Goal: Information Seeking & Learning: Learn about a topic

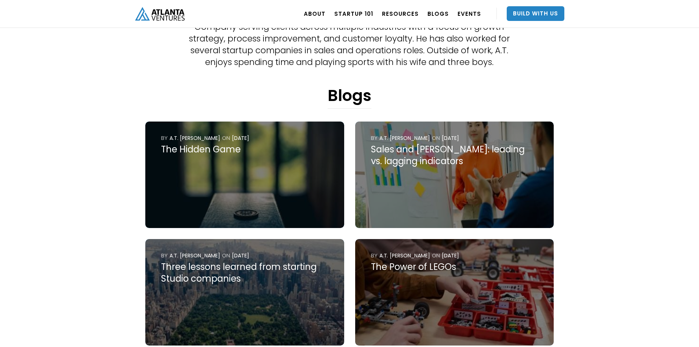
scroll to position [159, 0]
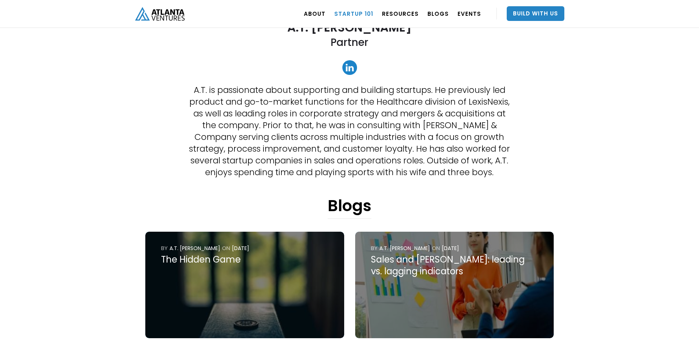
click at [355, 12] on link "Startup 101" at bounding box center [353, 13] width 39 height 21
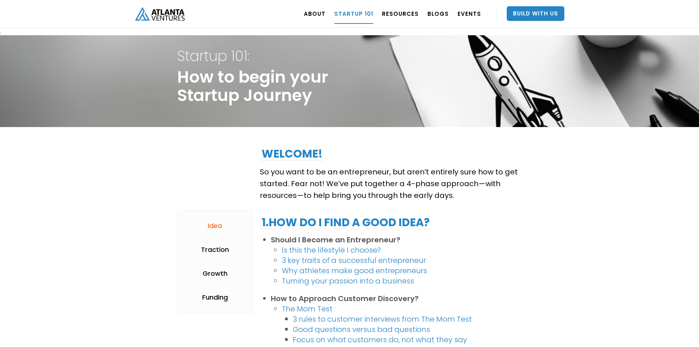
scroll to position [73, 0]
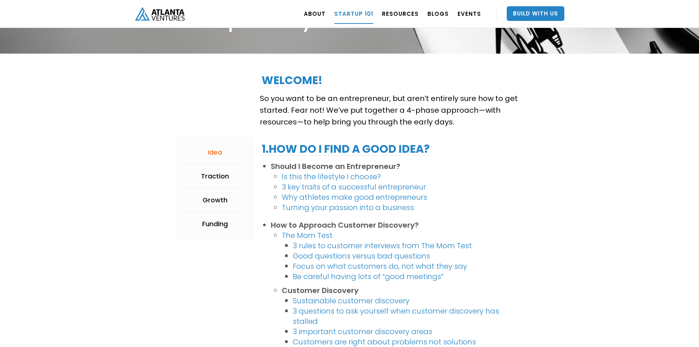
click at [416, 246] on link "3 rules to customer interviews from The Mom Test" at bounding box center [382, 245] width 179 height 10
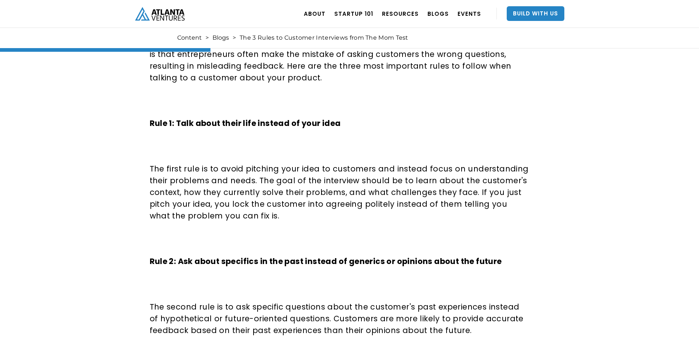
scroll to position [538, 0]
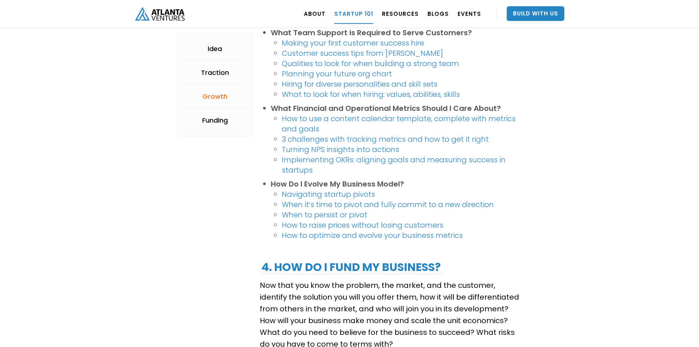
scroll to position [1137, 0]
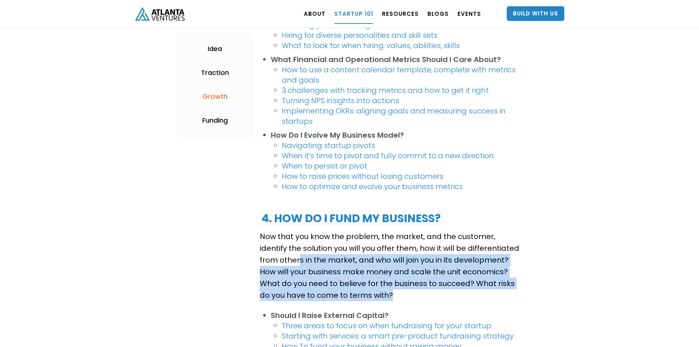
drag, startPoint x: 369, startPoint y: 295, endPoint x: 281, endPoint y: 261, distance: 94.4
click at [281, 261] on p "Now that you know the problem, the market, and the customer, identify the solut…" at bounding box center [391, 265] width 262 height 70
click at [377, 274] on p "Now that you know the problem, the market, and the customer, identify the solut…" at bounding box center [391, 265] width 262 height 70
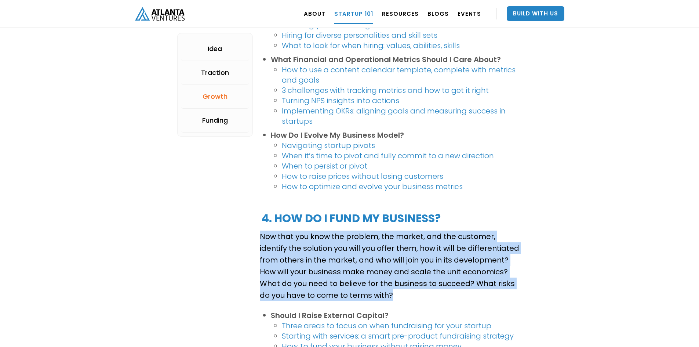
drag, startPoint x: 377, startPoint y: 300, endPoint x: 238, endPoint y: 242, distance: 151.0
click at [409, 272] on p "Now that you know the problem, the market, and the customer, identify the solut…" at bounding box center [391, 265] width 262 height 70
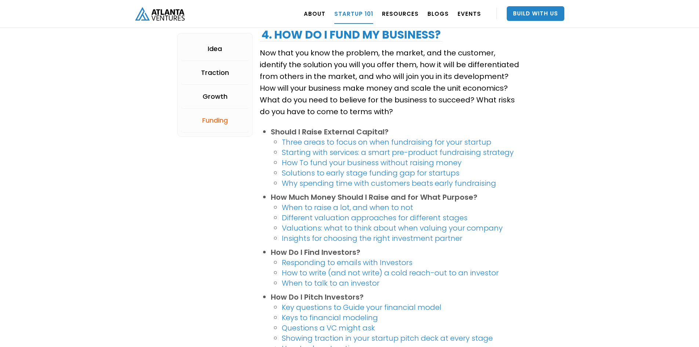
scroll to position [1406, 0]
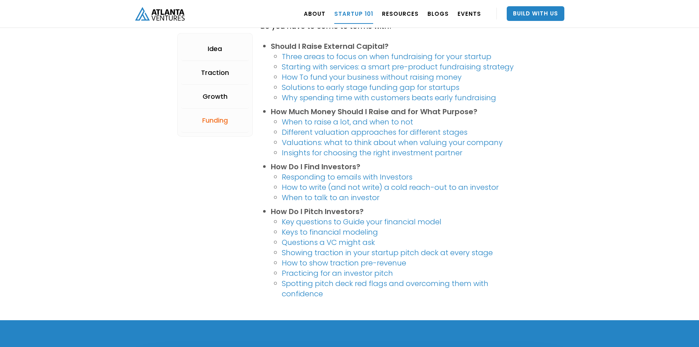
click at [348, 241] on link "Questions a VC might ask" at bounding box center [328, 242] width 93 height 10
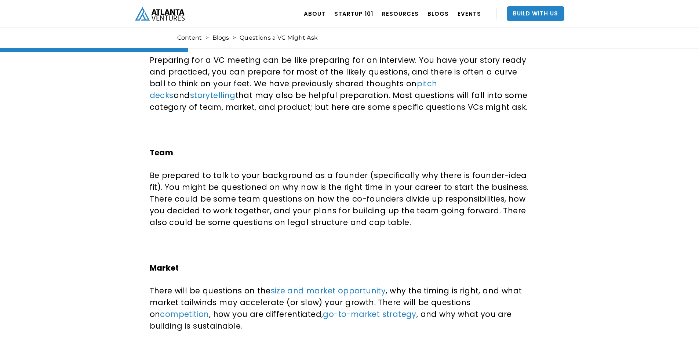
scroll to position [452, 0]
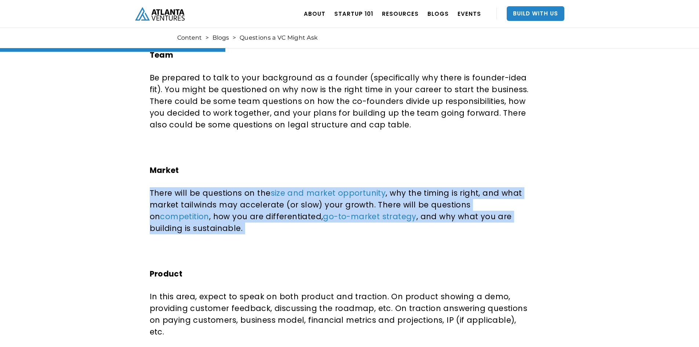
drag, startPoint x: 237, startPoint y: 240, endPoint x: 143, endPoint y: 179, distance: 111.5
click at [143, 179] on div "Questions a VC Might Ask Gear up for successful VC meetings by treating them li…" at bounding box center [348, 125] width 427 height 995
click at [185, 199] on p "There will be questions on the size and market opportunity , why the timing is …" at bounding box center [339, 210] width 379 height 47
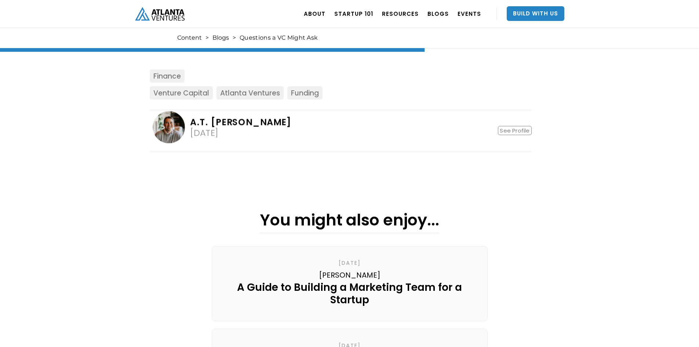
scroll to position [856, 0]
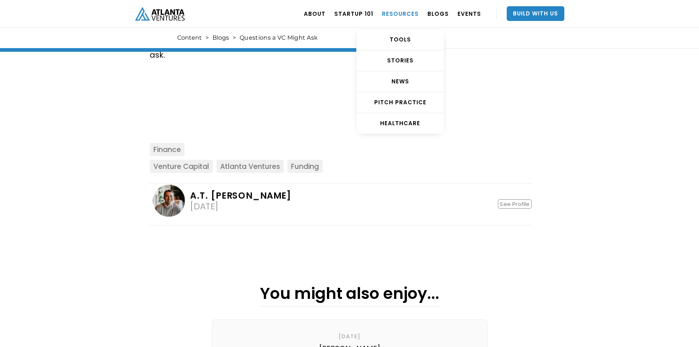
click at [408, 17] on link "RESOURCES" at bounding box center [400, 13] width 37 height 21
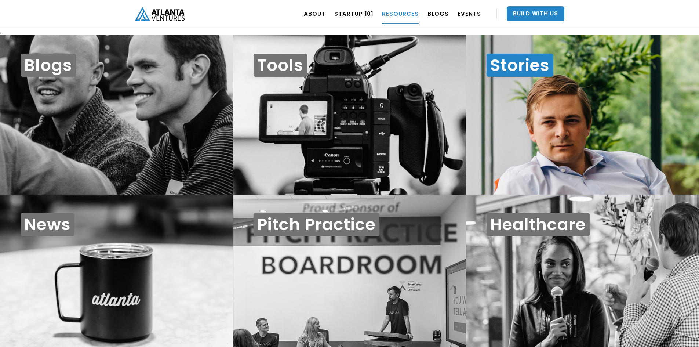
click at [497, 144] on div "Stories" at bounding box center [582, 115] width 233 height 160
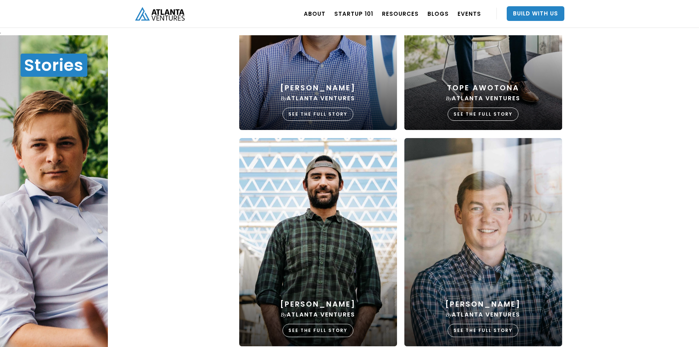
scroll to position [893, 0]
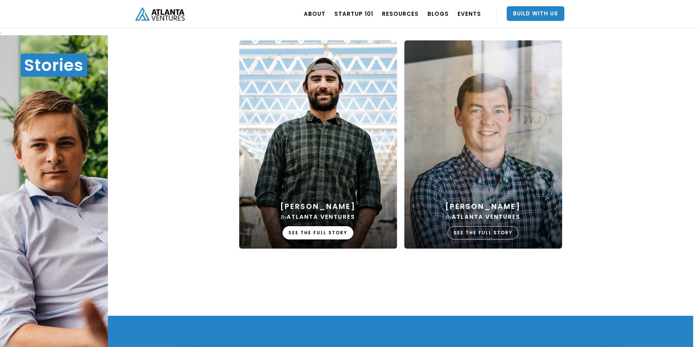
click at [320, 234] on div "SEE THE FULL STORY" at bounding box center [318, 232] width 71 height 13
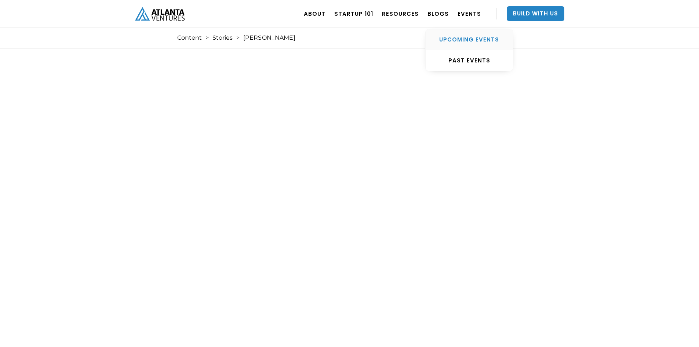
click at [461, 35] on link "UPCOMING EVENTS" at bounding box center [469, 39] width 87 height 21
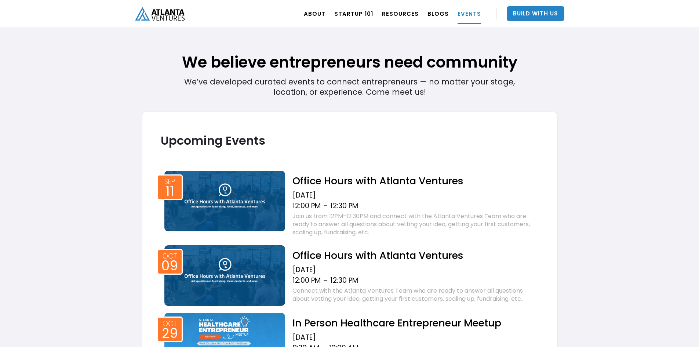
scroll to position [152, 0]
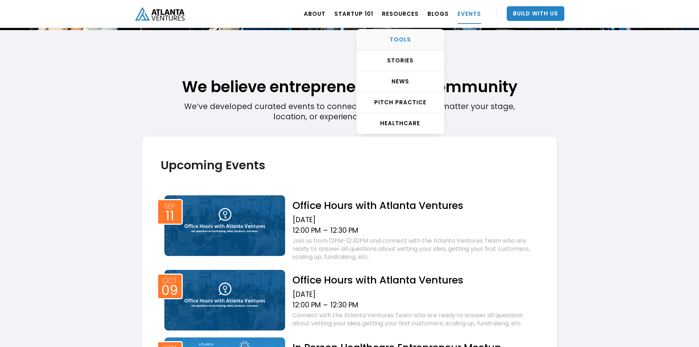
click at [397, 37] on div "TOOLS" at bounding box center [400, 39] width 87 height 7
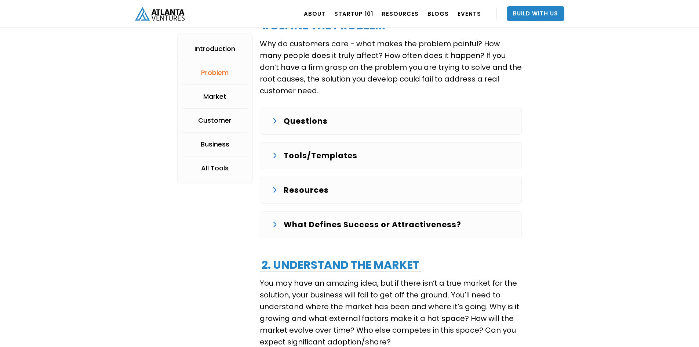
scroll to position [905, 0]
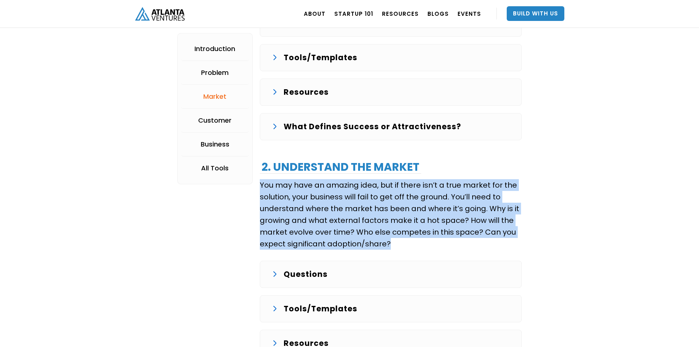
drag, startPoint x: 397, startPoint y: 243, endPoint x: 257, endPoint y: 186, distance: 151.5
click at [257, 186] on div "Introduction Problem Market Customer Business All Tools Problem Identify a prob…" at bounding box center [349, 136] width 345 height 1718
click at [267, 185] on p "You may have an amazing idea, but if there isn’t a true market for the solution…" at bounding box center [391, 214] width 262 height 70
drag, startPoint x: 396, startPoint y: 245, endPoint x: 265, endPoint y: 186, distance: 143.7
click at [265, 186] on p "You may have an amazing idea, but if there isn’t a true market for the solution…" at bounding box center [391, 214] width 262 height 70
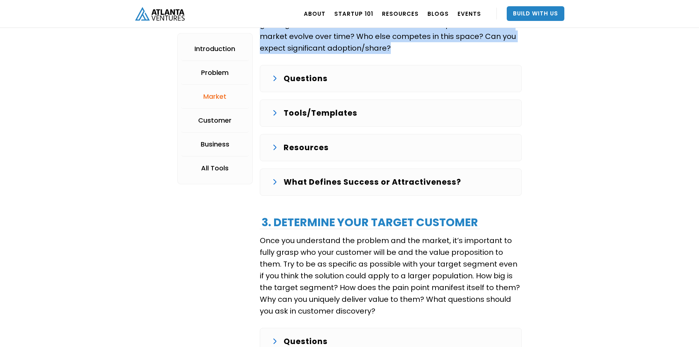
scroll to position [1199, 0]
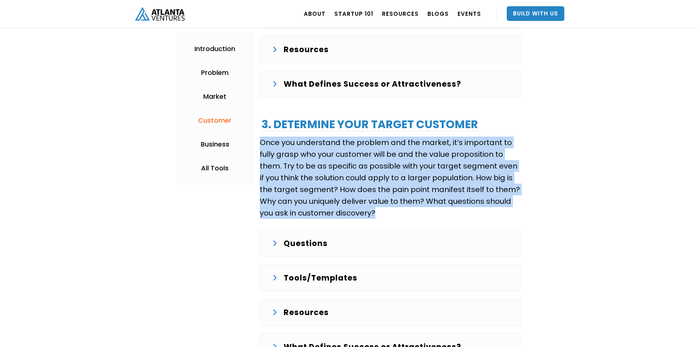
drag, startPoint x: 360, startPoint y: 211, endPoint x: 259, endPoint y: 144, distance: 121.5
click at [273, 148] on p "Once you understand the problem and the market, it’s important to fully grasp w…" at bounding box center [391, 177] width 262 height 82
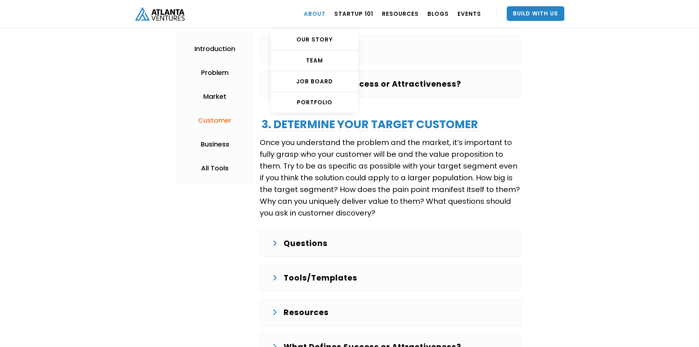
click at [317, 16] on link "ABOUT" at bounding box center [315, 13] width 22 height 21
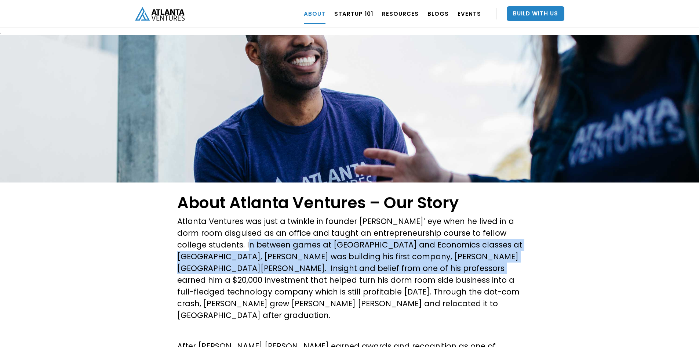
drag, startPoint x: 245, startPoint y: 246, endPoint x: 425, endPoint y: 263, distance: 181.0
click at [425, 263] on p "Atlanta Ventures was just a twinkle in founder David Cummings’ eye when he live…" at bounding box center [349, 268] width 345 height 106
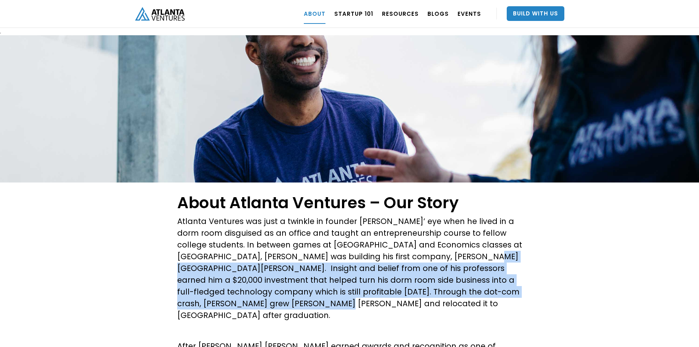
drag, startPoint x: 443, startPoint y: 253, endPoint x: 503, endPoint y: 307, distance: 80.5
click at [503, 307] on p "Atlanta Ventures was just a twinkle in founder David Cummings’ eye when he live…" at bounding box center [349, 268] width 345 height 106
click at [405, 308] on p "Atlanta Ventures was just a twinkle in founder David Cummings’ eye when he live…" at bounding box center [349, 268] width 345 height 106
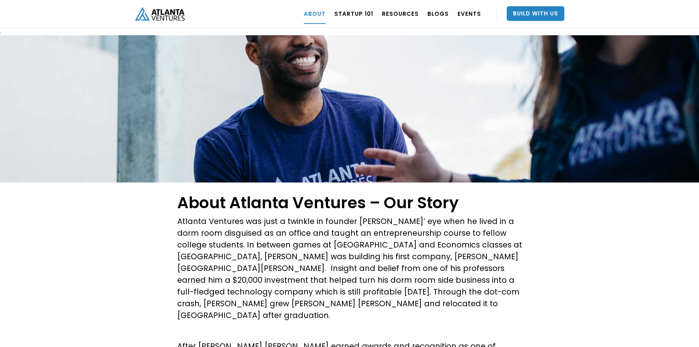
scroll to position [85, 0]
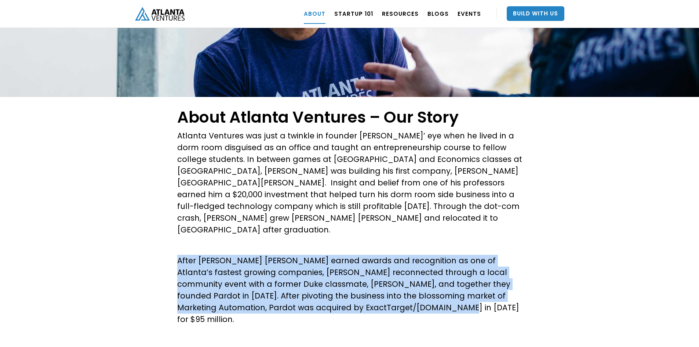
drag, startPoint x: 377, startPoint y: 296, endPoint x: 179, endPoint y: 247, distance: 203.8
click at [179, 255] on p "After Hannon Hill earned awards and recognition as one of Atlanta’s fastest gro…" at bounding box center [349, 290] width 345 height 70
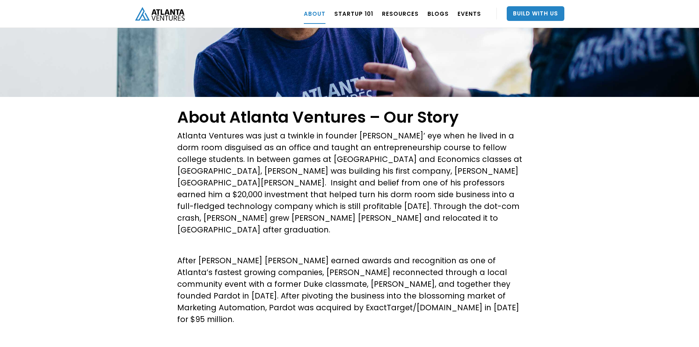
click at [393, 303] on div "About Atlanta Ventures – Our Story Atlanta Ventures was just a twinkle in found…" at bounding box center [349, 348] width 345 height 488
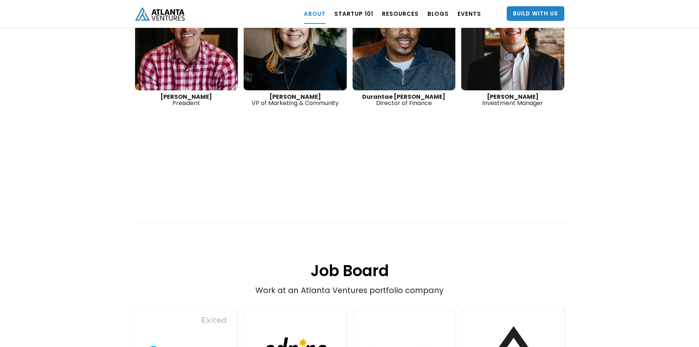
scroll to position [1174, 0]
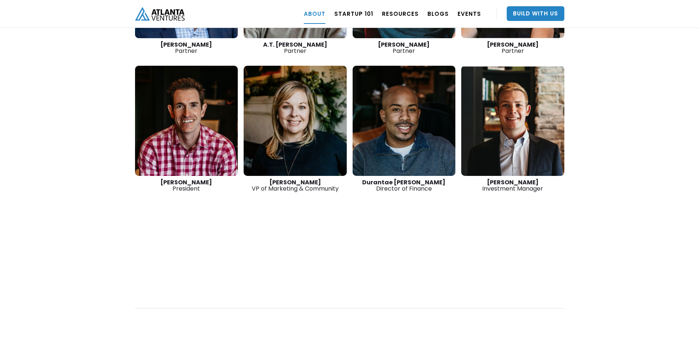
click at [511, 95] on link at bounding box center [512, 121] width 103 height 110
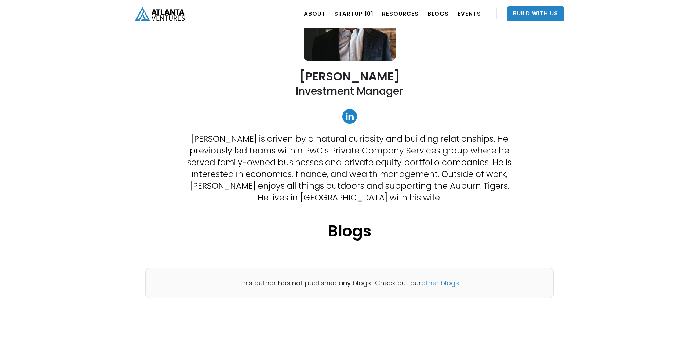
scroll to position [220, 0]
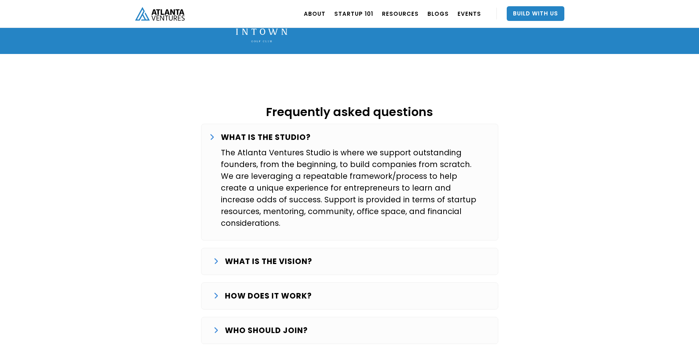
scroll to position [1201, 0]
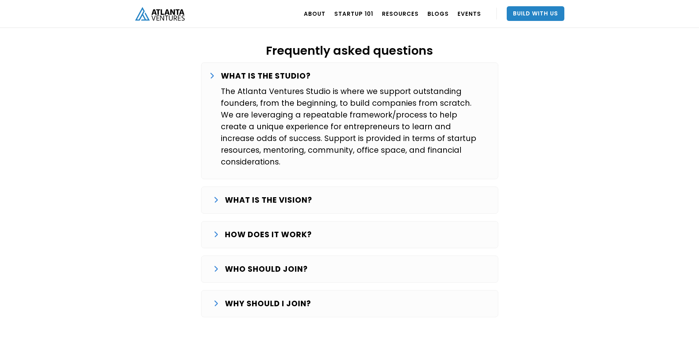
click at [243, 221] on div "HOW DOES IT WORK? The Studio journey starts with finding and validating an idea…" at bounding box center [349, 234] width 297 height 27
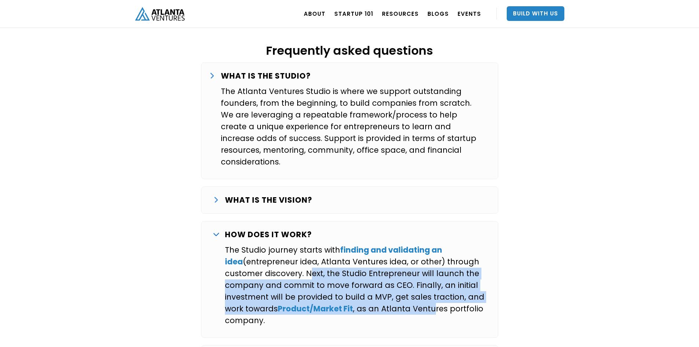
drag, startPoint x: 304, startPoint y: 240, endPoint x: 434, endPoint y: 269, distance: 133.0
click at [434, 269] on p "The Studio journey starts with finding and validating an idea (entrepreneur ide…" at bounding box center [355, 285] width 261 height 82
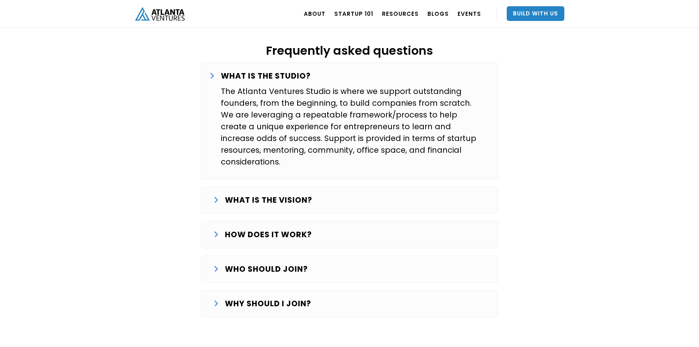
click at [289, 263] on p "WHO SHOULD JOIN?" at bounding box center [266, 269] width 83 height 12
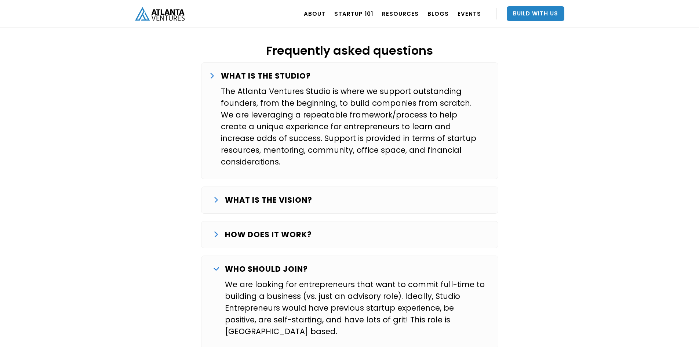
click at [289, 263] on p "WHO SHOULD JOIN?" at bounding box center [266, 269] width 83 height 12
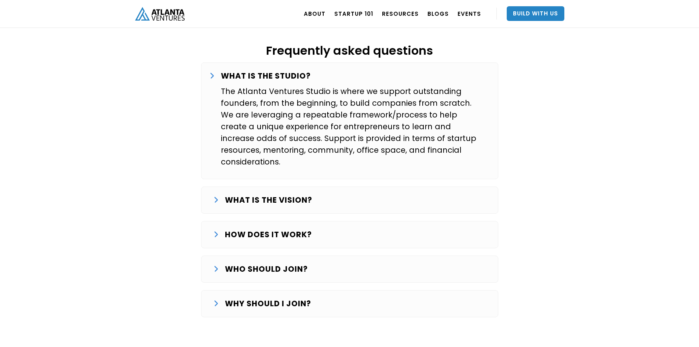
click at [290, 263] on p "WHO SHOULD JOIN?" at bounding box center [266, 269] width 83 height 12
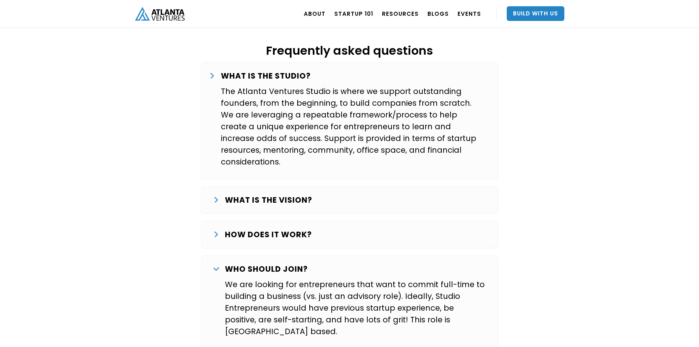
click at [286, 263] on p "WHO SHOULD JOIN?" at bounding box center [266, 269] width 83 height 12
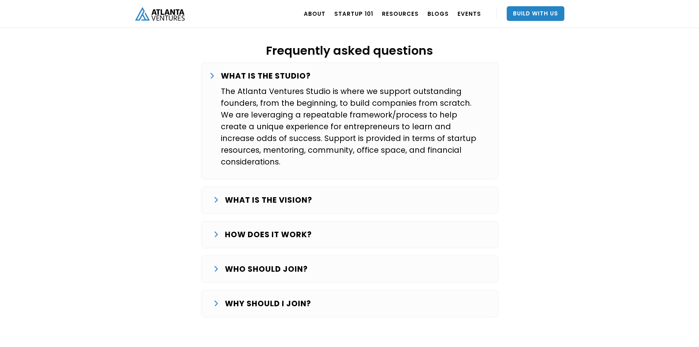
drag, startPoint x: 268, startPoint y: 267, endPoint x: 272, endPoint y: 267, distance: 3.7
click at [269, 298] on strong "WHY SHOULD I JOIN?" at bounding box center [268, 303] width 86 height 11
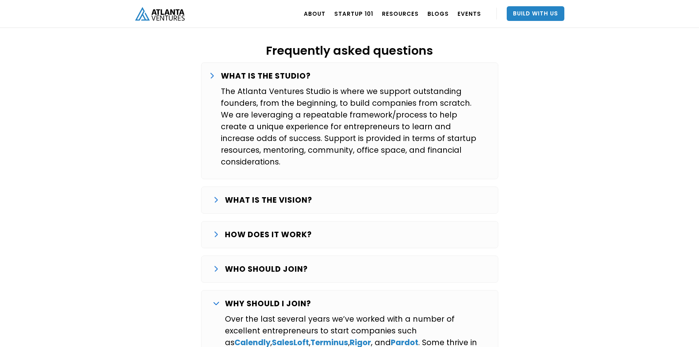
scroll to position [1263, 0]
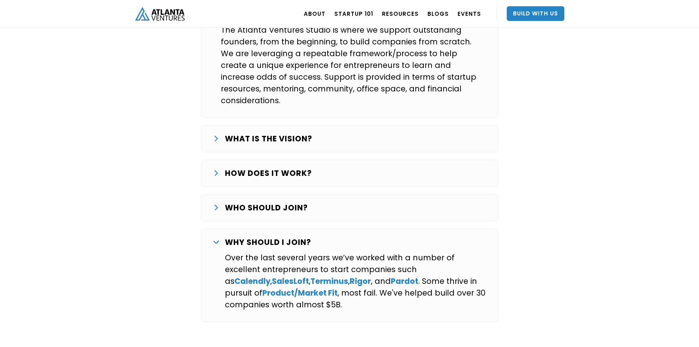
click at [284, 168] on strong "HOW DOES IT WORK?" at bounding box center [268, 173] width 87 height 11
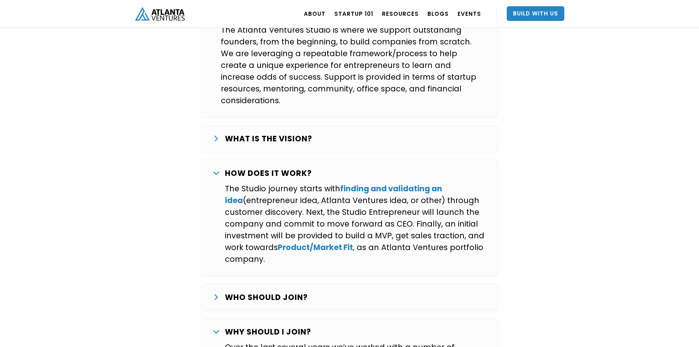
click at [281, 133] on strong "WHAT IS THE VISION?" at bounding box center [268, 138] width 87 height 11
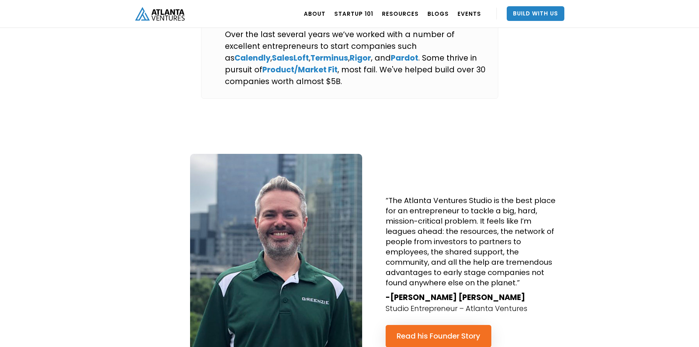
scroll to position [1642, 0]
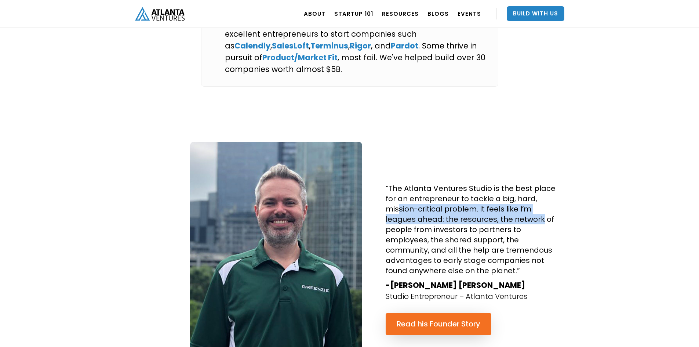
drag, startPoint x: 397, startPoint y: 172, endPoint x: 541, endPoint y: 188, distance: 144.7
click at [541, 188] on h4 "“The Atlanta Ventures Studio is the best place for an entrepreneur to tackle a …" at bounding box center [472, 229] width 172 height 92
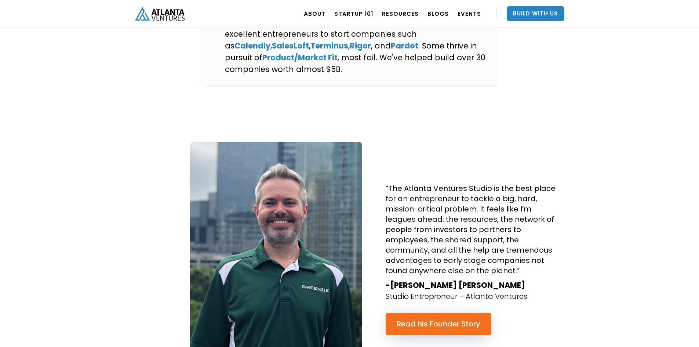
click at [505, 219] on h4 "“The Atlanta Ventures Studio is the best place for an entrepreneur to tackle a …" at bounding box center [472, 229] width 172 height 92
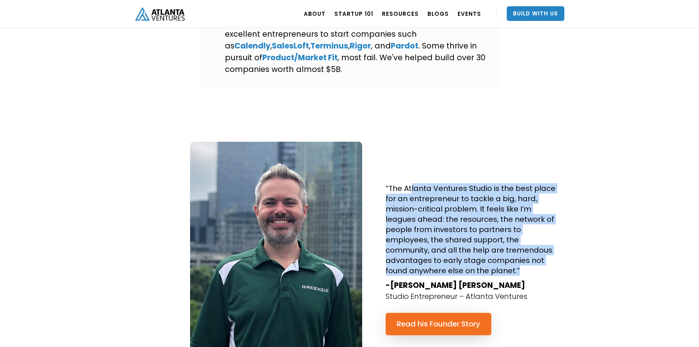
drag, startPoint x: 539, startPoint y: 236, endPoint x: 411, endPoint y: 145, distance: 157.1
click at [411, 145] on div "“The Atlanta Ventures Studio is the best place for an entrepreneur to tackle a …" at bounding box center [471, 255] width 183 height 227
click at [474, 195] on h4 "“The Atlanta Ventures Studio is the best place for an entrepreneur to tackle a …" at bounding box center [472, 229] width 172 height 92
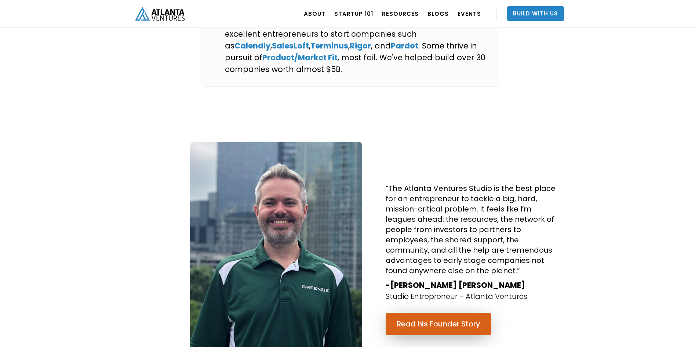
click at [468, 313] on link "Read his Founder Story" at bounding box center [439, 324] width 106 height 22
